Goal: Task Accomplishment & Management: Manage account settings

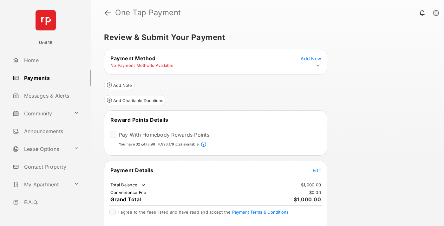
click at [317, 170] on span "Edit" at bounding box center [317, 170] width 8 height 5
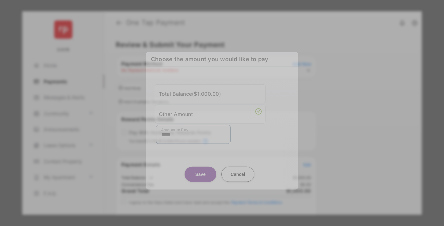
type input "****"
click at [201, 168] on button "Save" at bounding box center [201, 174] width 32 height 15
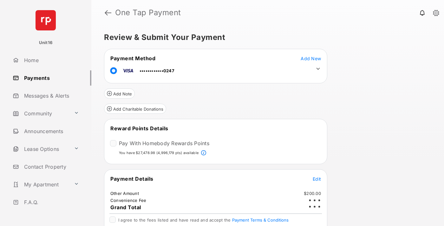
click at [318, 69] on icon at bounding box center [319, 69] width 6 height 6
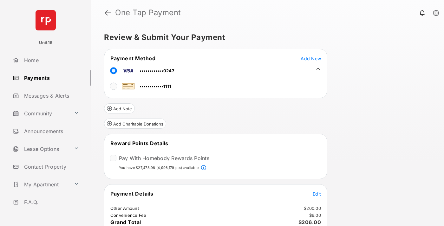
click at [317, 194] on span "Edit" at bounding box center [317, 193] width 8 height 5
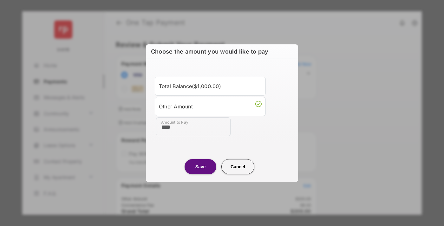
click at [201, 167] on button "Save" at bounding box center [201, 166] width 32 height 15
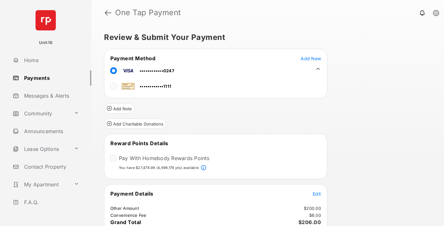
scroll to position [38, 0]
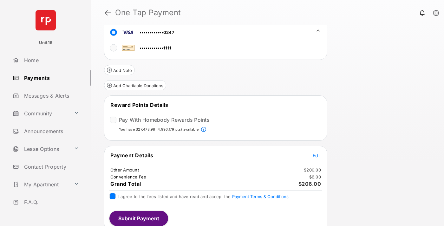
click at [138, 219] on button "Submit Payment" at bounding box center [139, 218] width 59 height 15
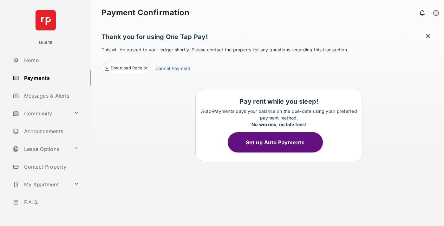
click at [173, 69] on link "Cancel Payment" at bounding box center [173, 69] width 35 height 8
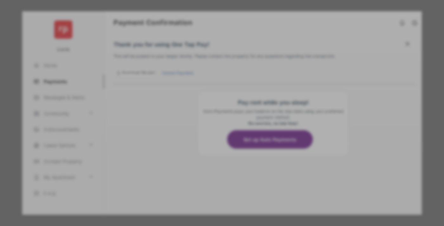
click at [222, 157] on button "Yes, Cancel My Payment" at bounding box center [222, 157] width 137 height 15
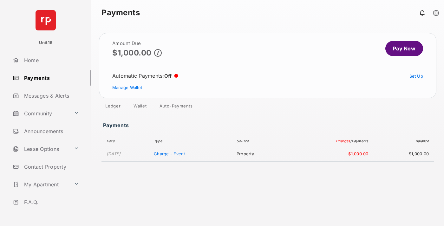
click at [127, 88] on link "Manage Wallet" at bounding box center [127, 87] width 30 height 5
